Goal: Find contact information: Obtain details needed to contact an individual or organization

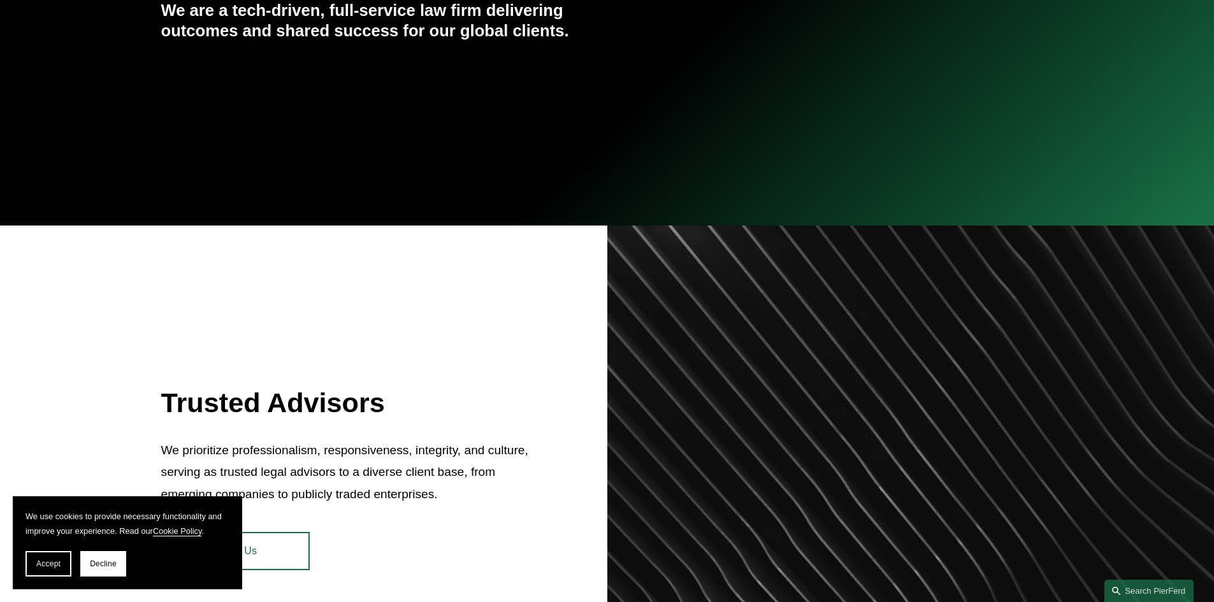
scroll to position [319, 0]
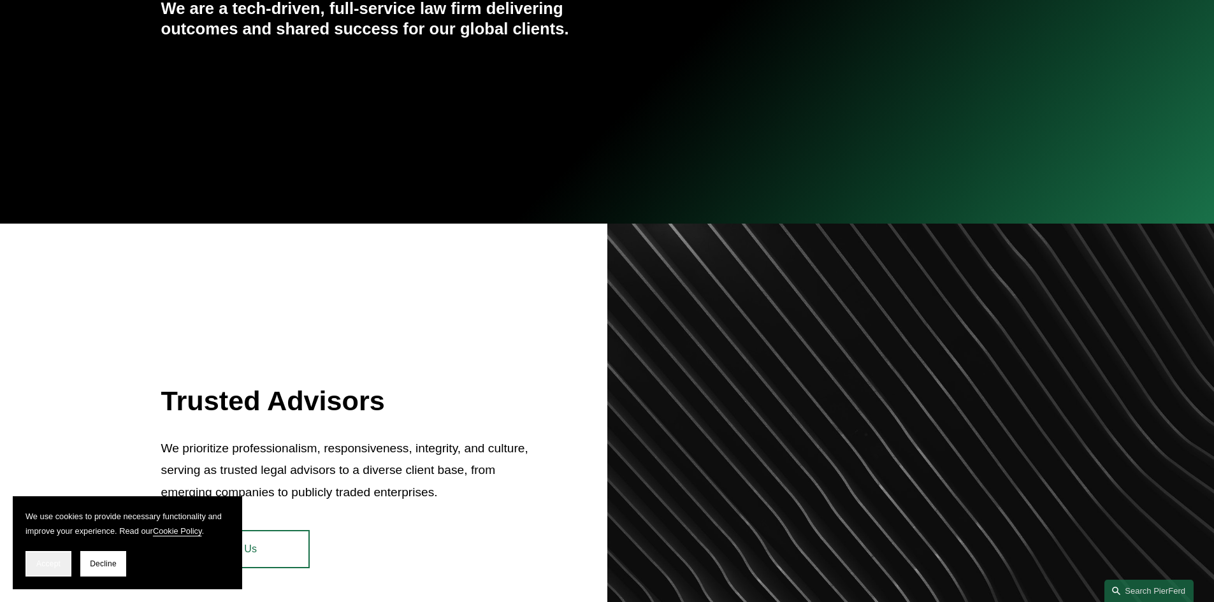
click at [50, 567] on span "Accept" at bounding box center [48, 564] width 24 height 9
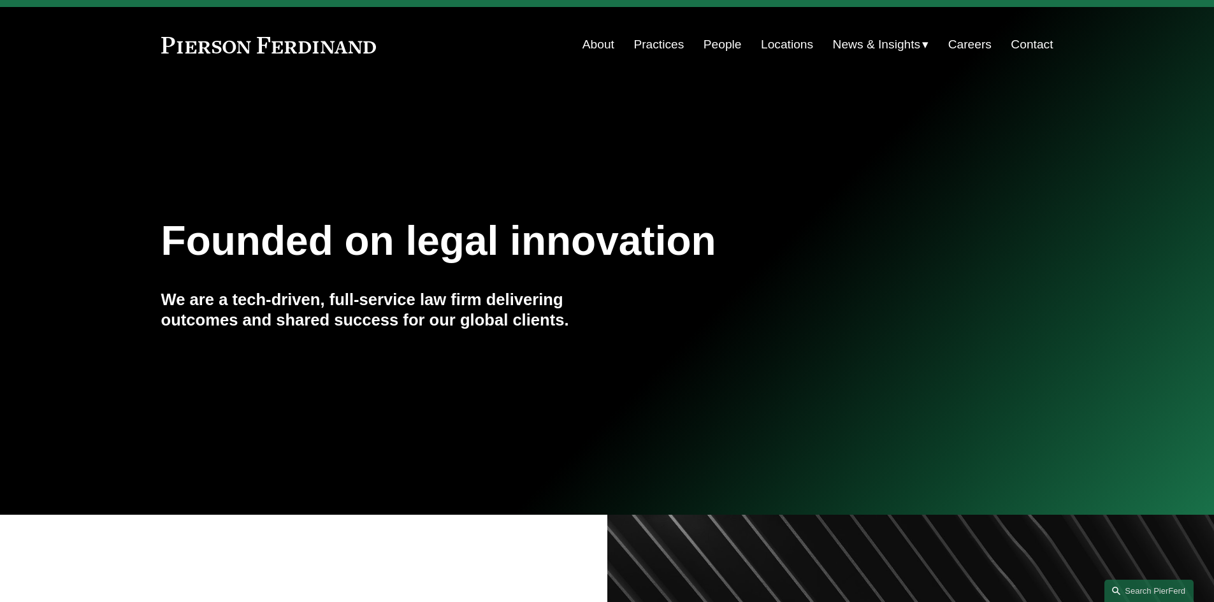
scroll to position [0, 0]
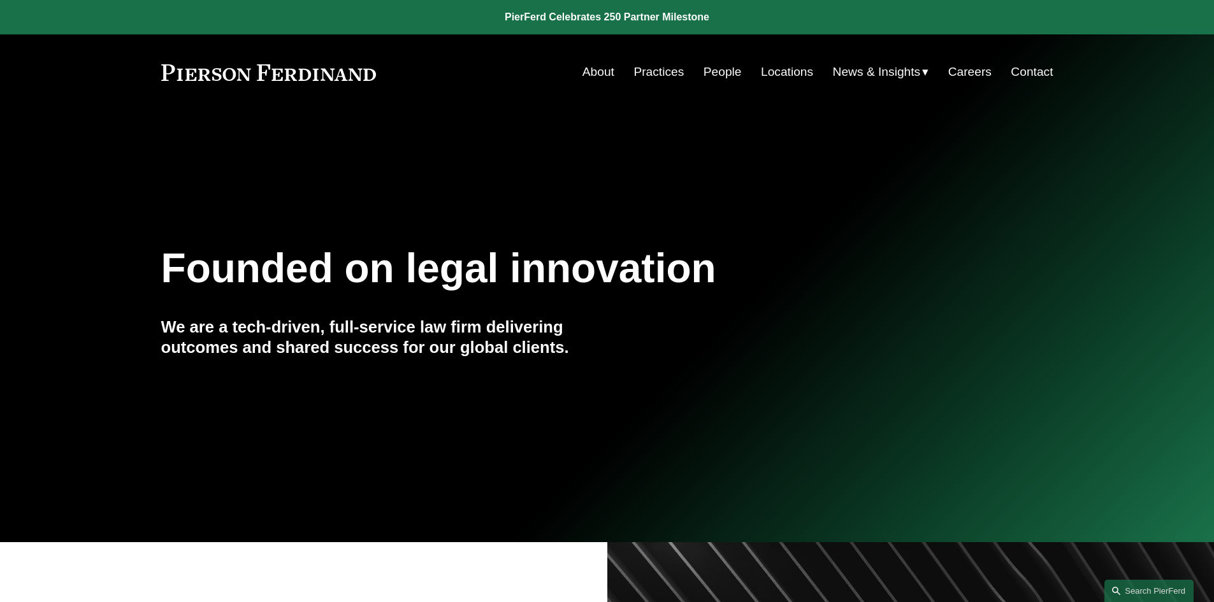
click at [718, 76] on link "People" at bounding box center [723, 72] width 38 height 24
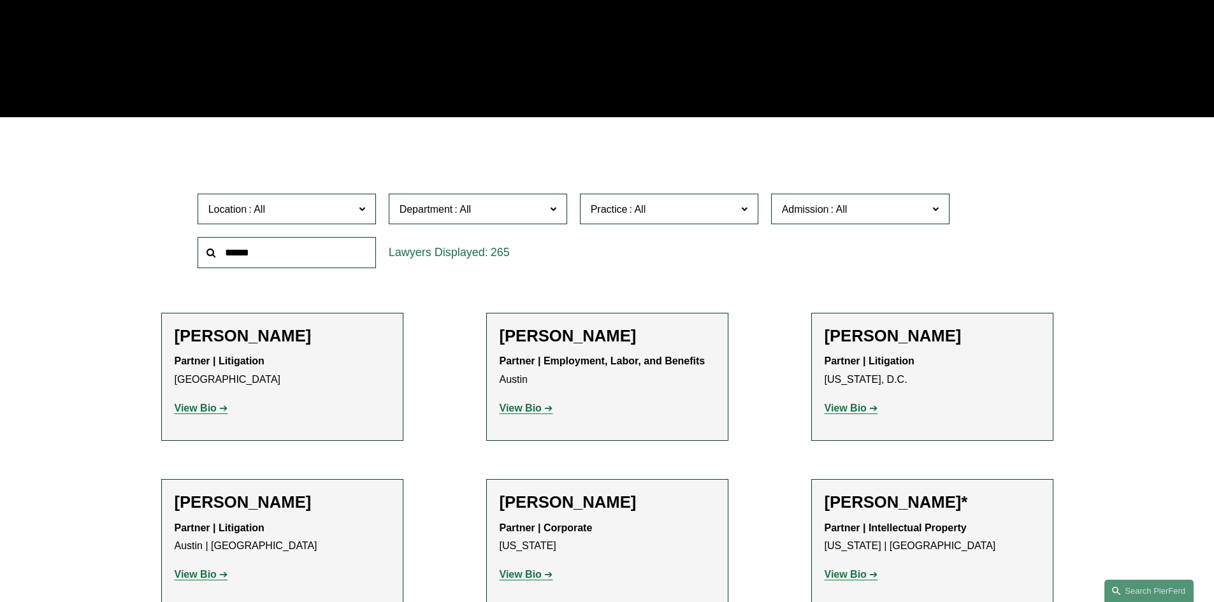
scroll to position [64, 0]
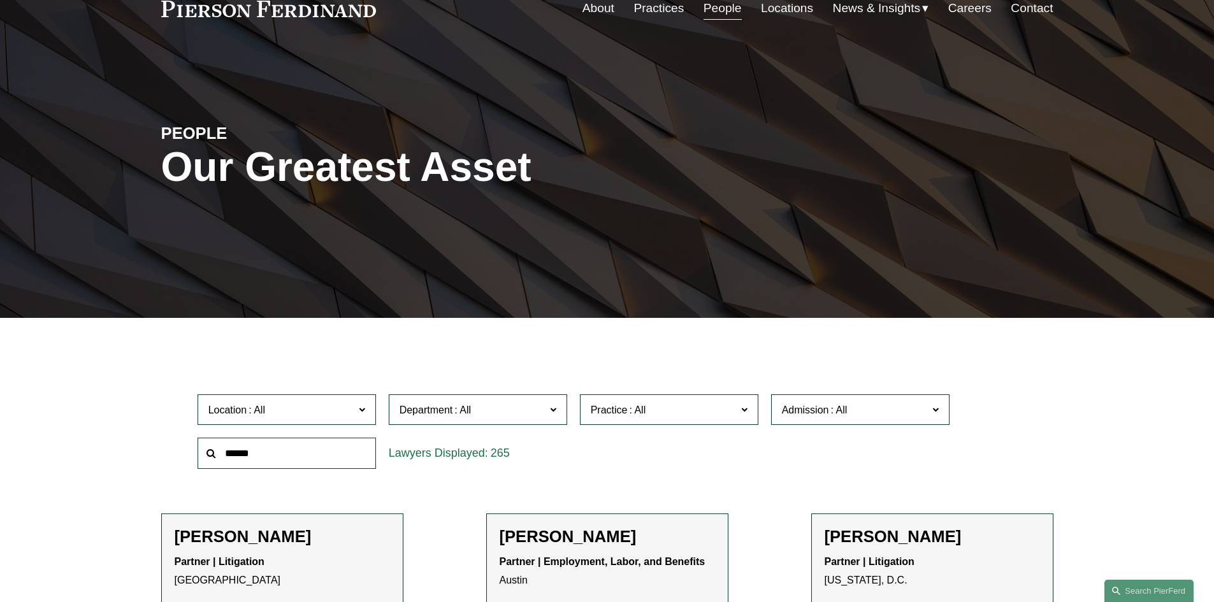
click at [286, 455] on input "text" at bounding box center [287, 453] width 178 height 31
type input "*********"
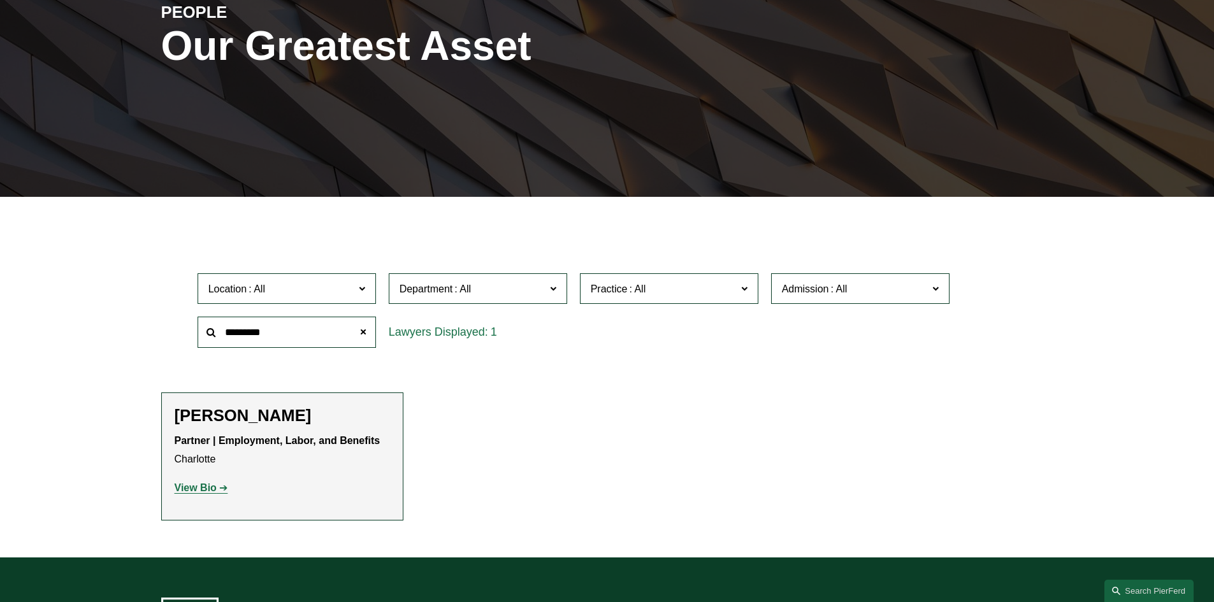
scroll to position [191, 0]
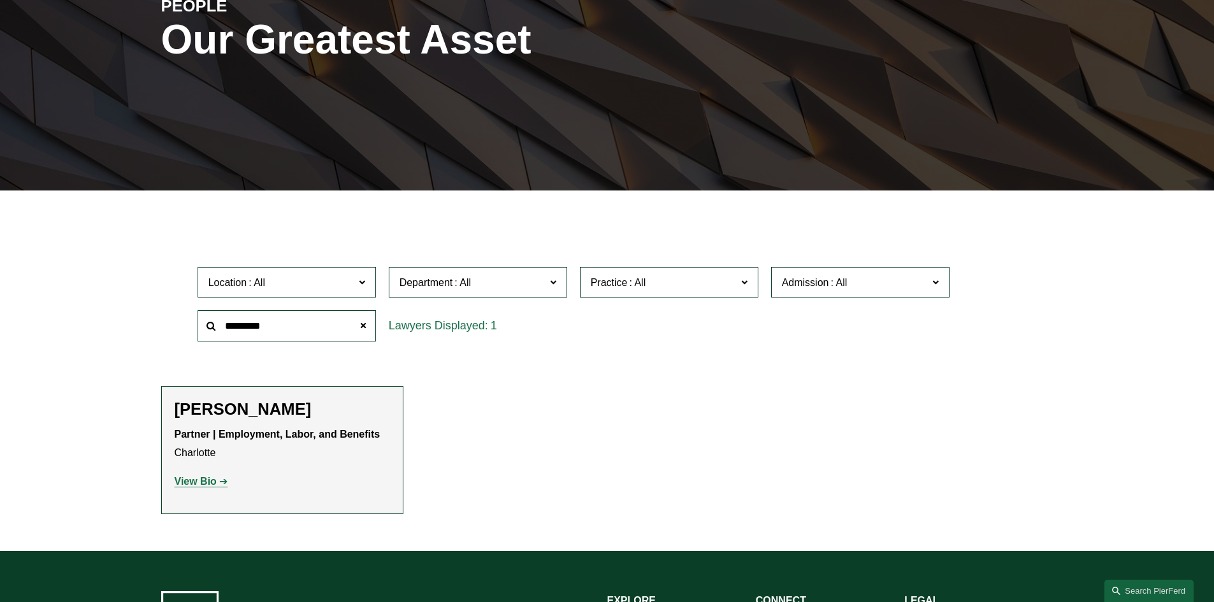
click at [247, 434] on strong "Partner | Employment, Labor, and Benefits" at bounding box center [278, 434] width 206 height 11
click at [207, 411] on h2 "[PERSON_NAME]" at bounding box center [282, 410] width 215 height 20
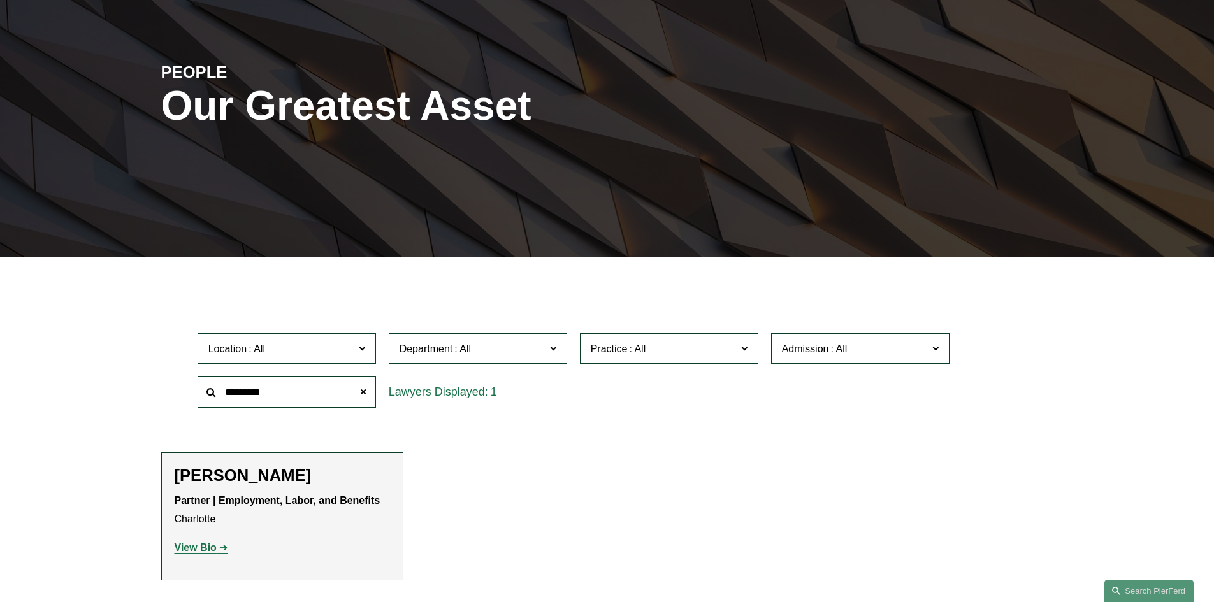
scroll to position [114, 0]
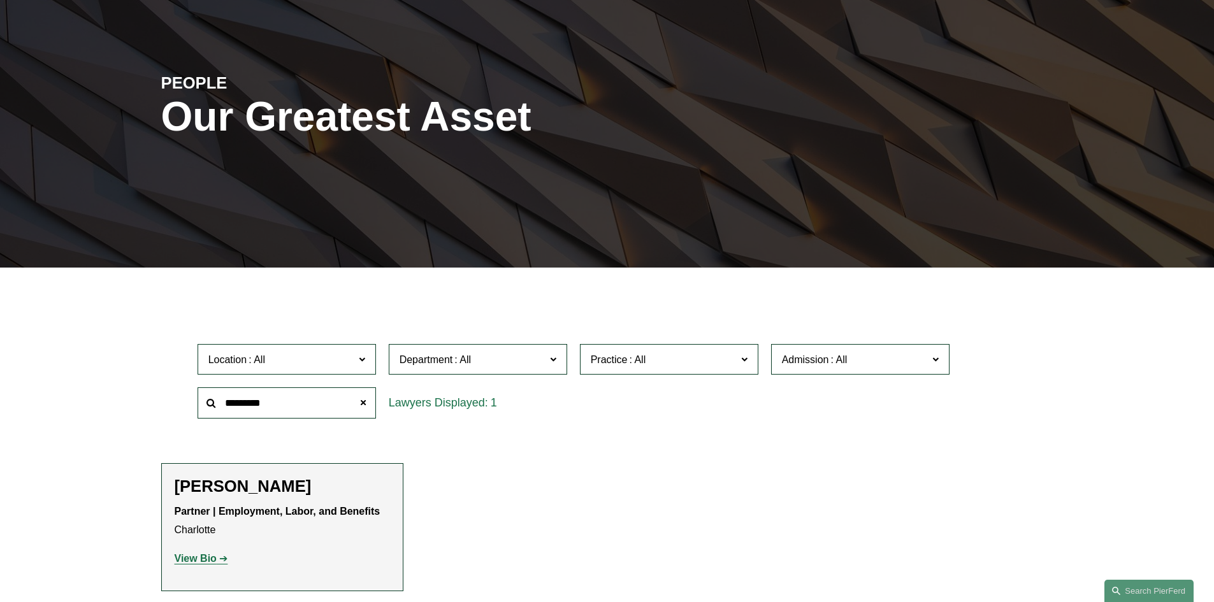
click at [194, 563] on strong "View Bio" at bounding box center [196, 558] width 42 height 11
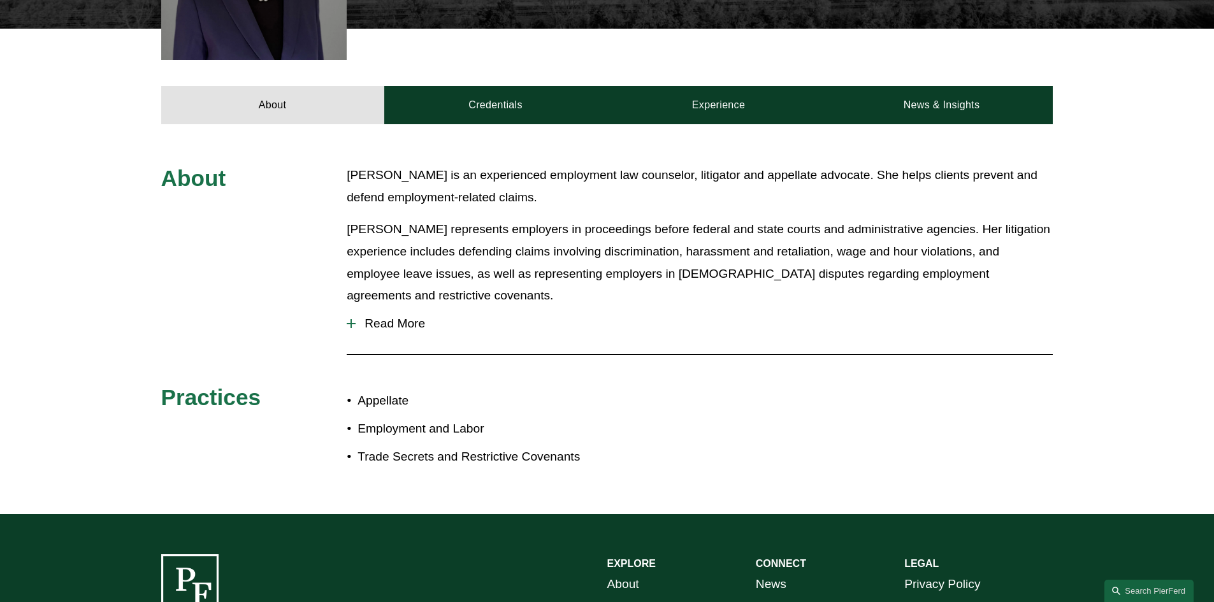
scroll to position [510, 0]
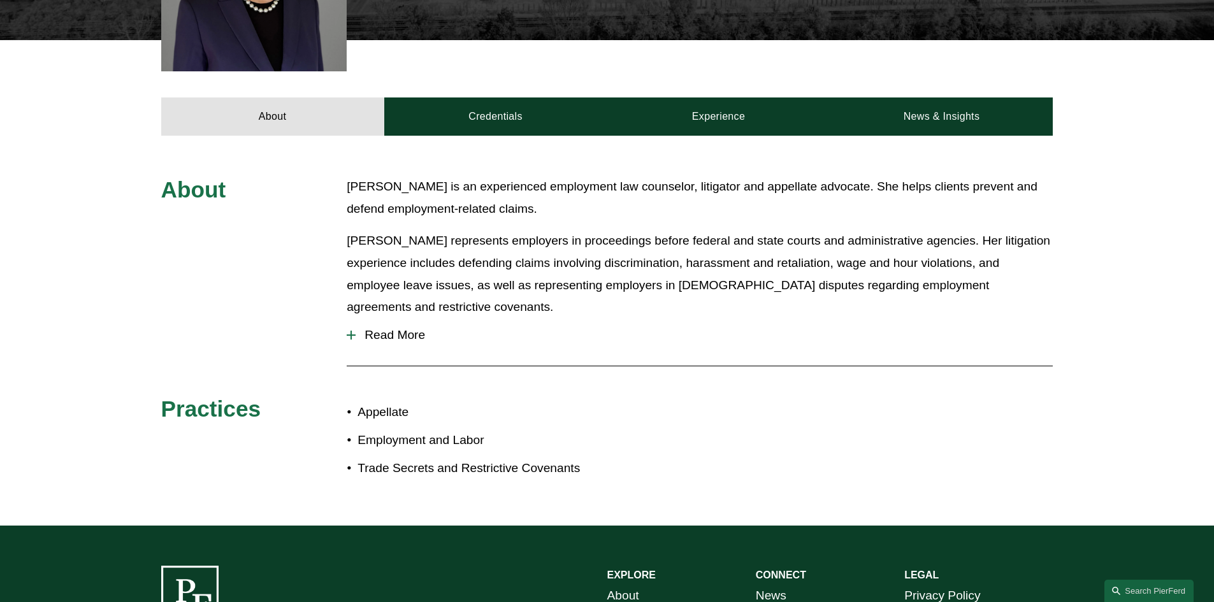
click at [352, 335] on div at bounding box center [351, 335] width 9 height 1
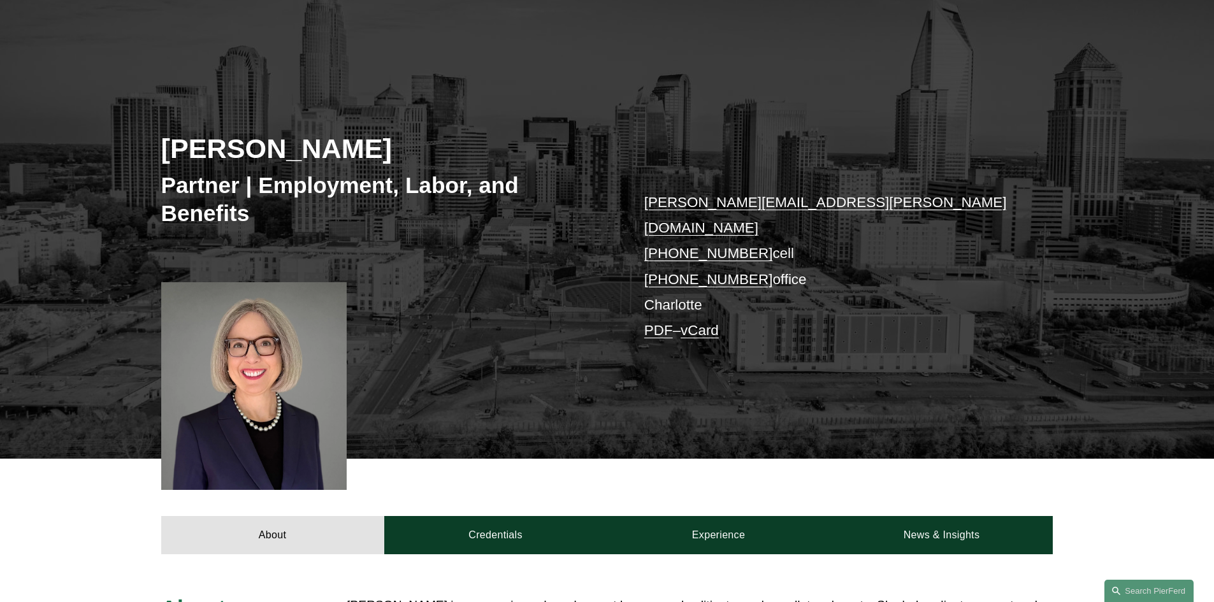
scroll to position [0, 0]
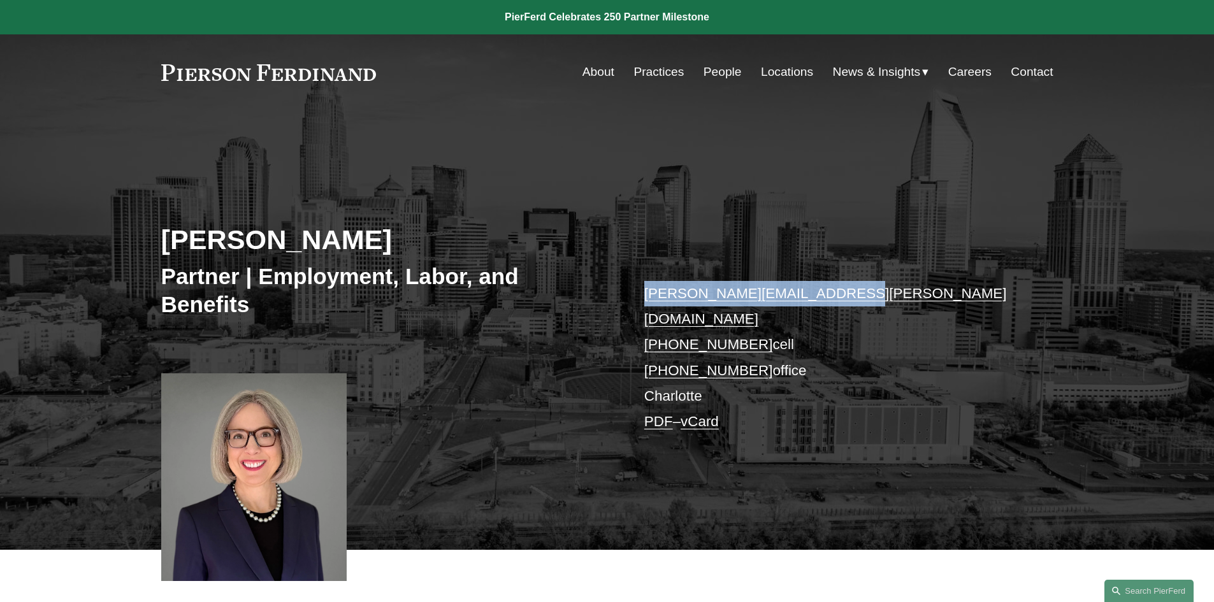
drag, startPoint x: 825, startPoint y: 289, endPoint x: 644, endPoint y: 294, distance: 181.1
click at [644, 294] on p "jill.stricklin@pierferd.com +1.336.682.4909 cell +1.336.800.5955 office Charlot…" at bounding box center [830, 358] width 372 height 154
copy link "jill.stricklin@pierferd.com"
